Goal: Book appointment/travel/reservation

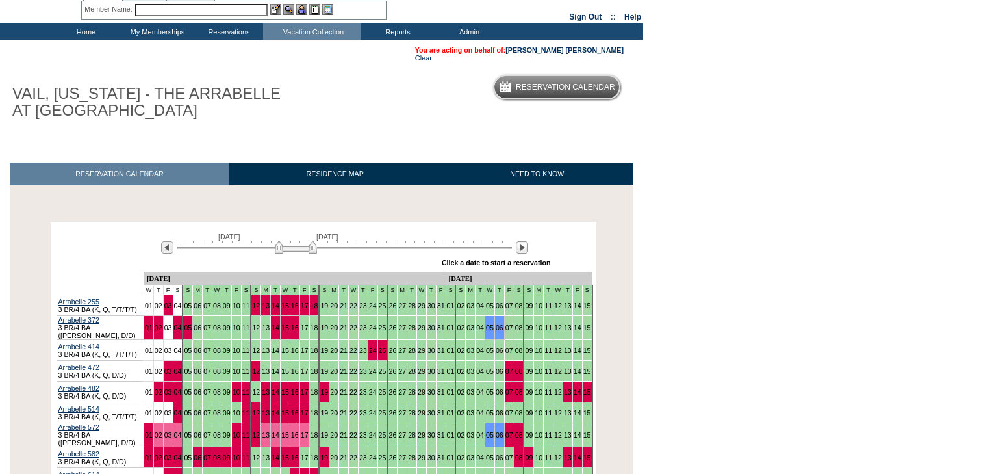
scroll to position [208, 0]
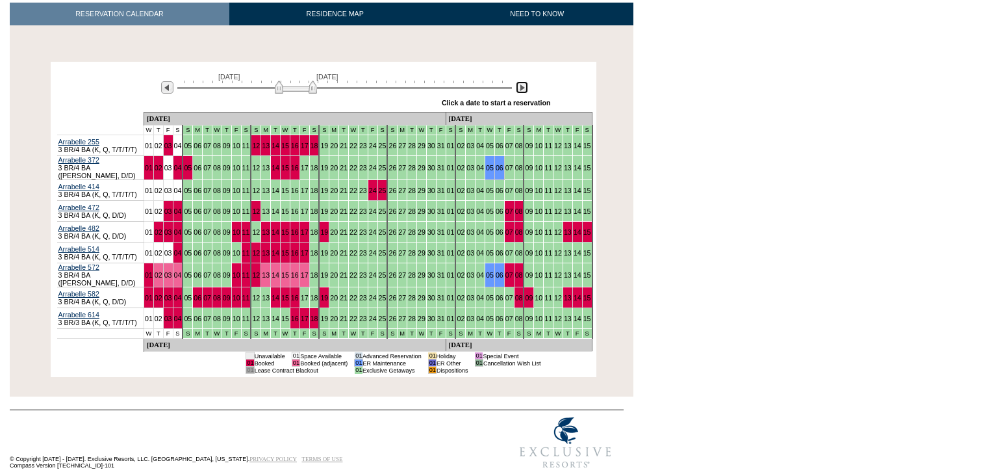
click at [522, 92] on img at bounding box center [522, 87] width 12 height 12
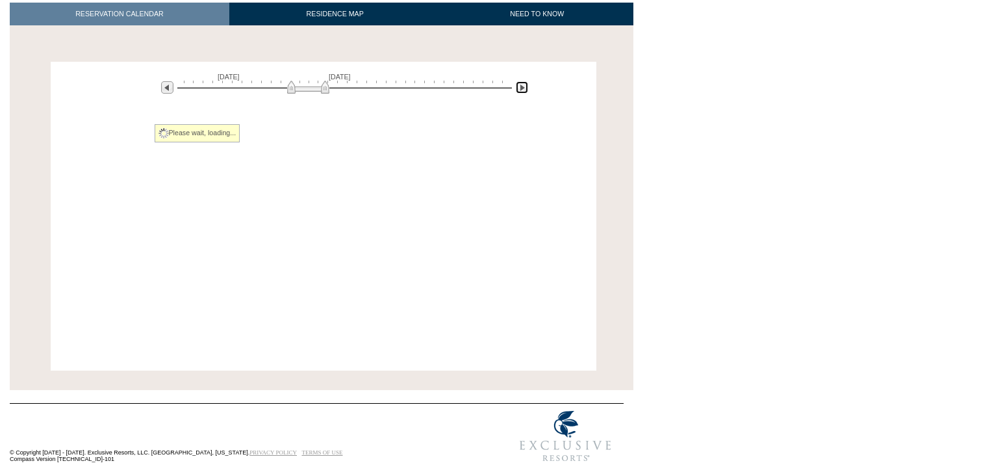
click at [522, 92] on img at bounding box center [522, 87] width 12 height 12
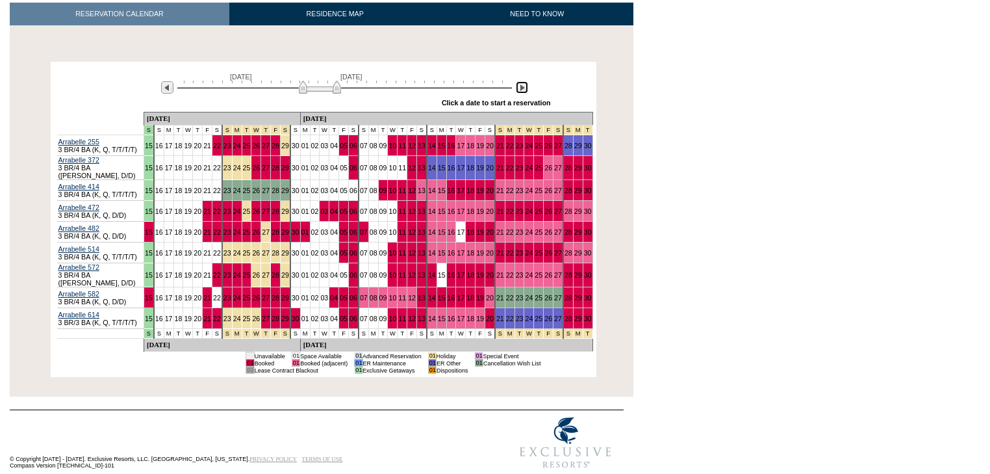
click at [522, 92] on img at bounding box center [522, 87] width 12 height 12
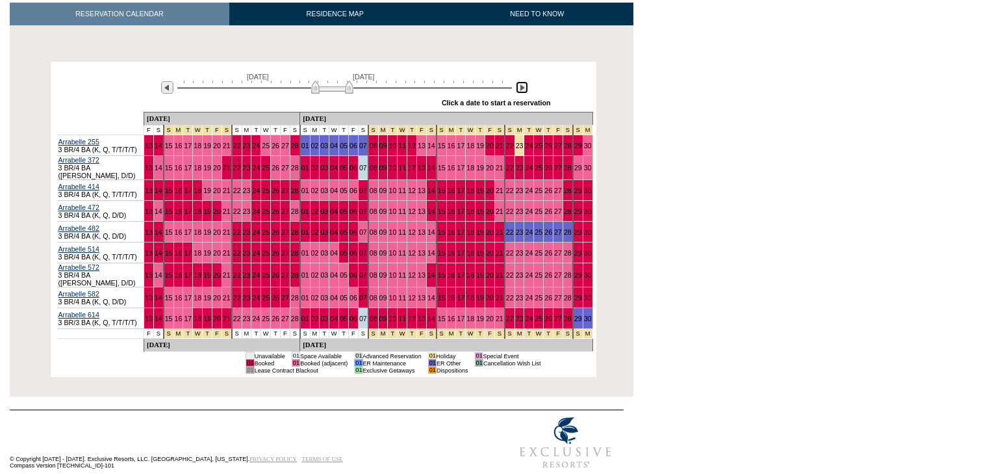
click at [522, 92] on img at bounding box center [522, 87] width 12 height 12
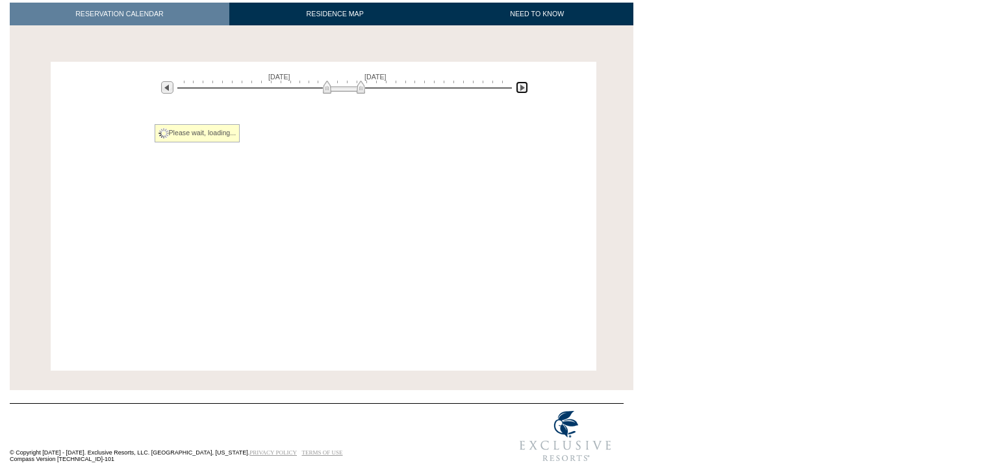
click at [522, 92] on img at bounding box center [522, 87] width 12 height 12
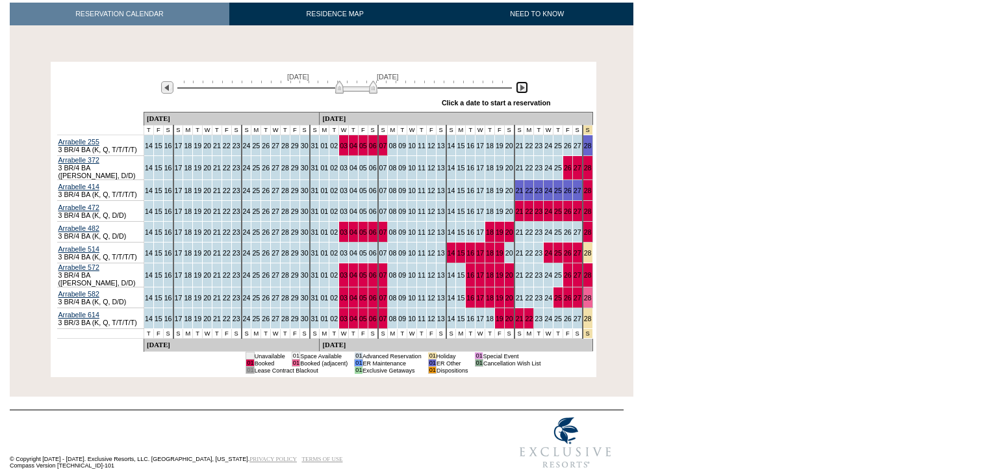
click at [522, 92] on img at bounding box center [522, 87] width 12 height 12
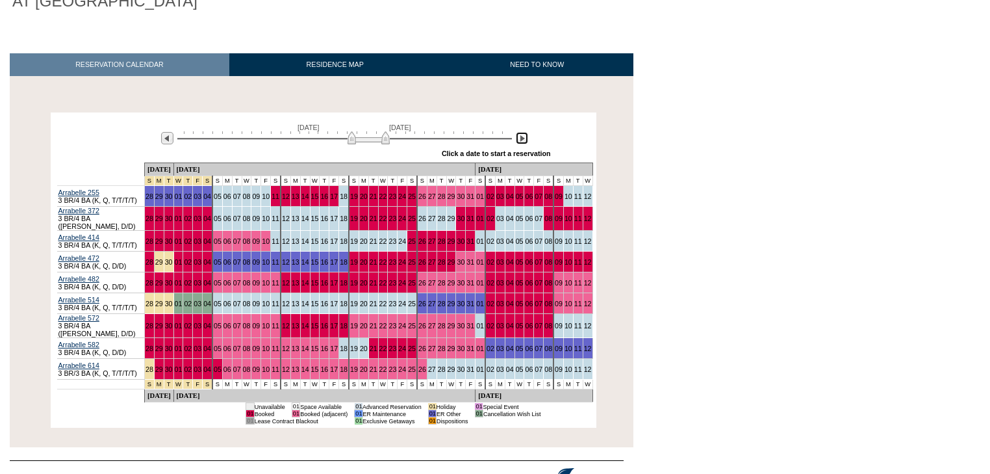
scroll to position [52, 0]
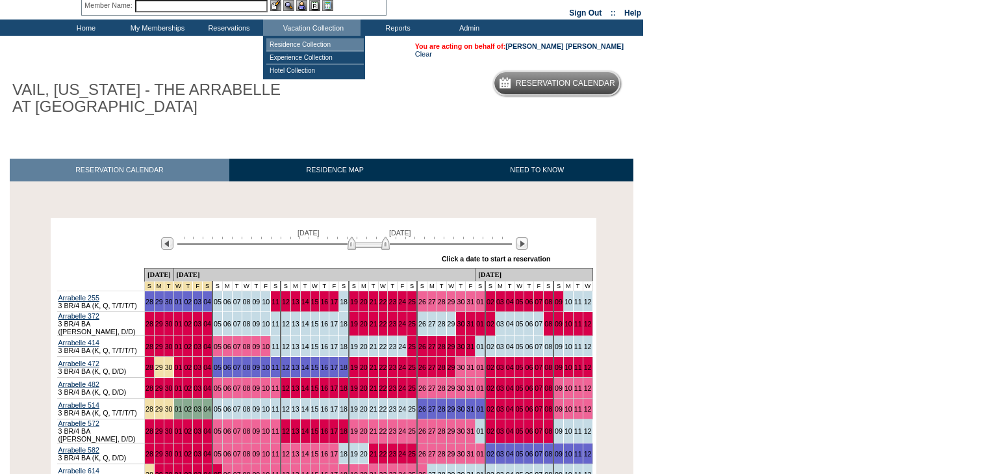
drag, startPoint x: 321, startPoint y: 42, endPoint x: 518, endPoint y: 164, distance: 232.2
click at [321, 44] on td "Residence Collection" at bounding box center [314, 44] width 97 height 13
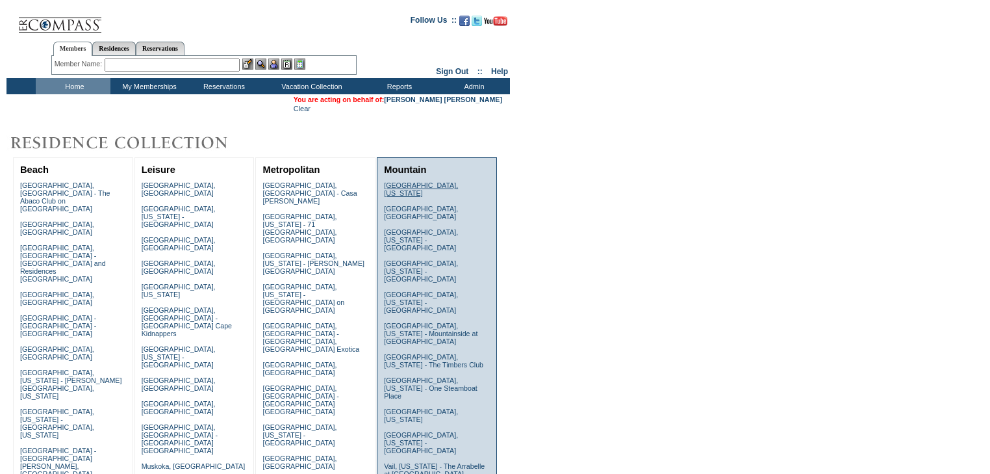
click at [418, 182] on link "[GEOGRAPHIC_DATA], [US_STATE]" at bounding box center [421, 189] width 74 height 16
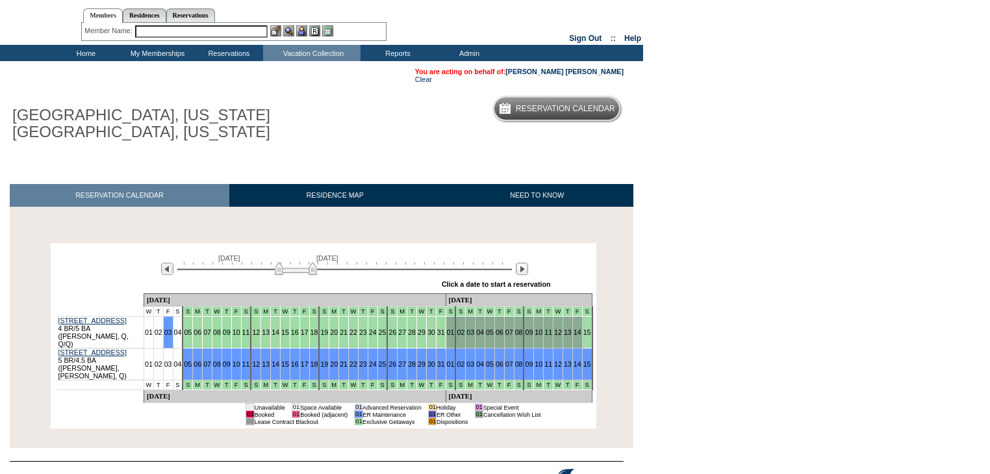
scroll to position [67, 0]
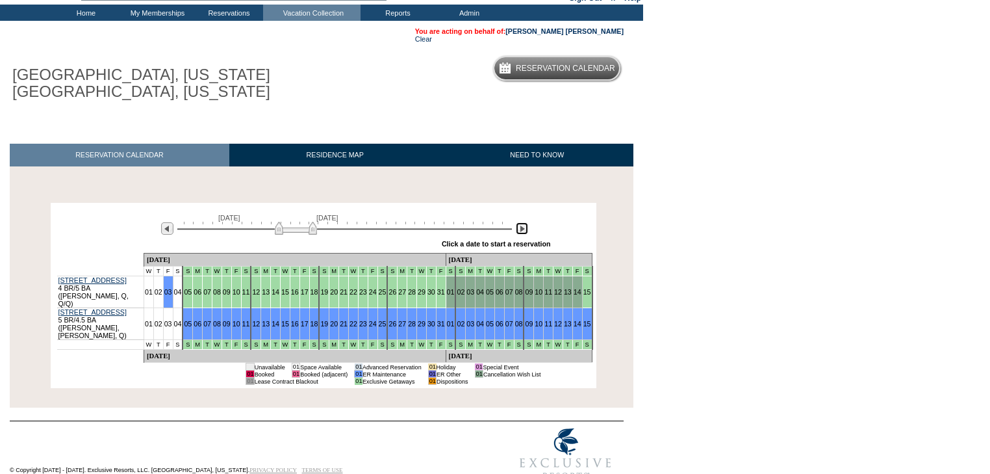
click at [525, 231] on img at bounding box center [522, 228] width 12 height 12
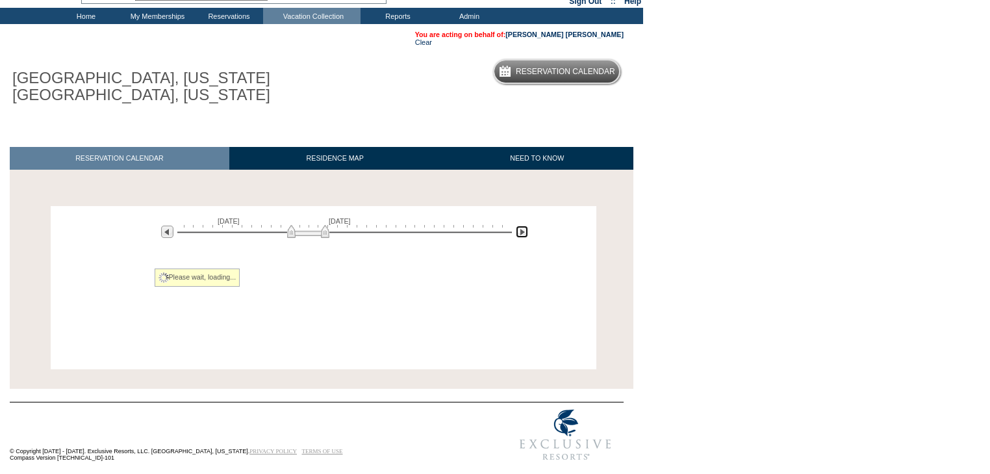
click at [524, 231] on img at bounding box center [522, 231] width 12 height 12
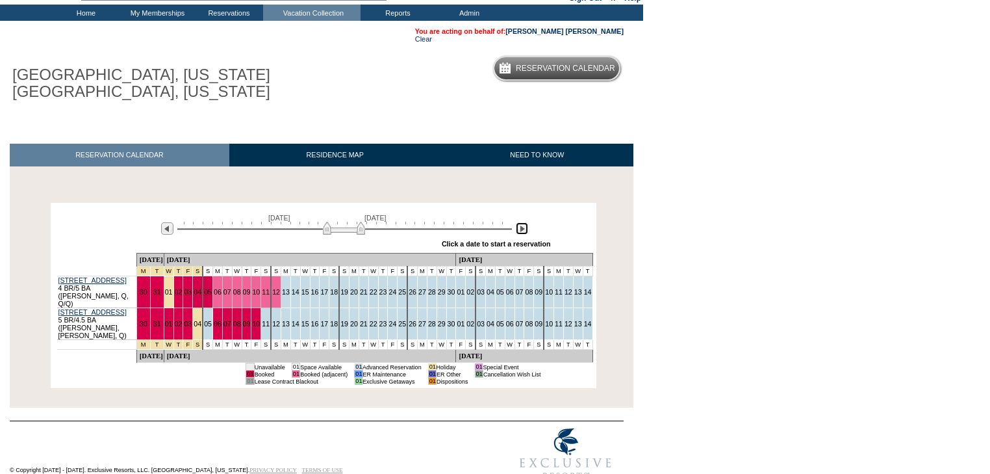
click at [524, 231] on img at bounding box center [522, 228] width 12 height 12
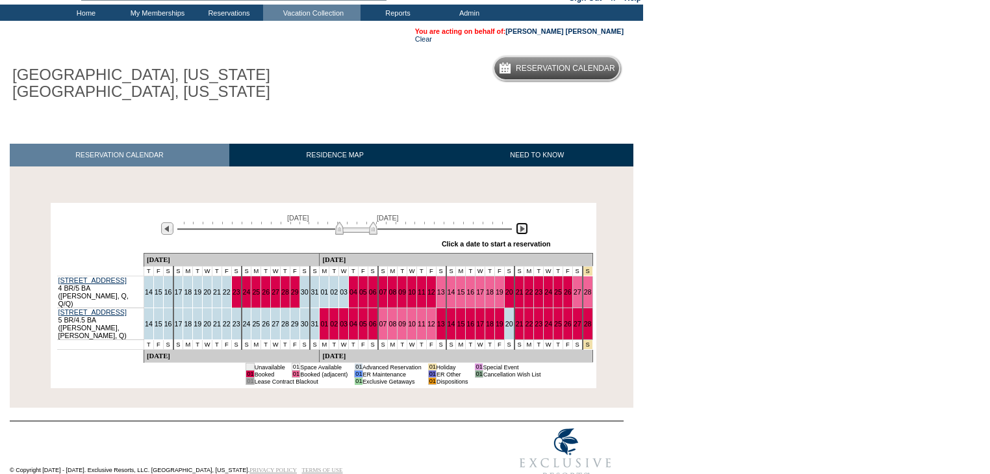
click at [525, 231] on img at bounding box center [522, 228] width 12 height 12
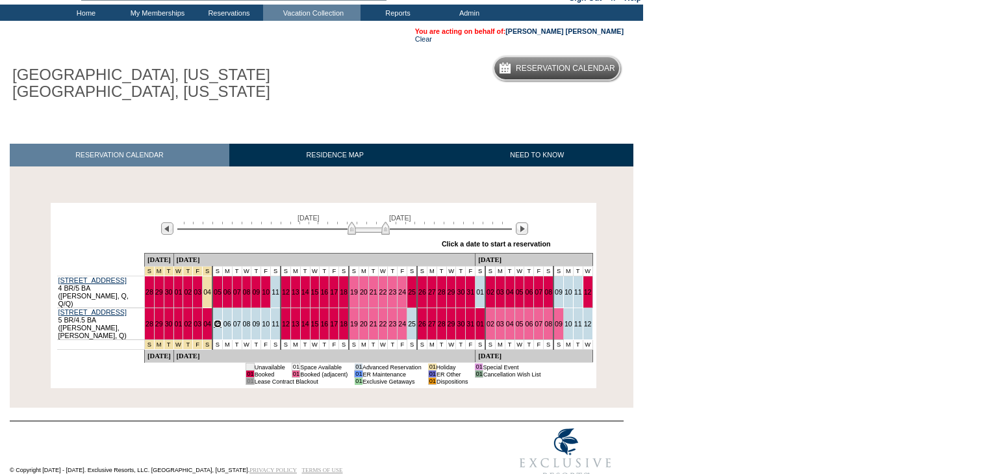
click at [222, 320] on link "05" at bounding box center [218, 324] width 8 height 8
